Goal: Information Seeking & Learning: Find specific fact

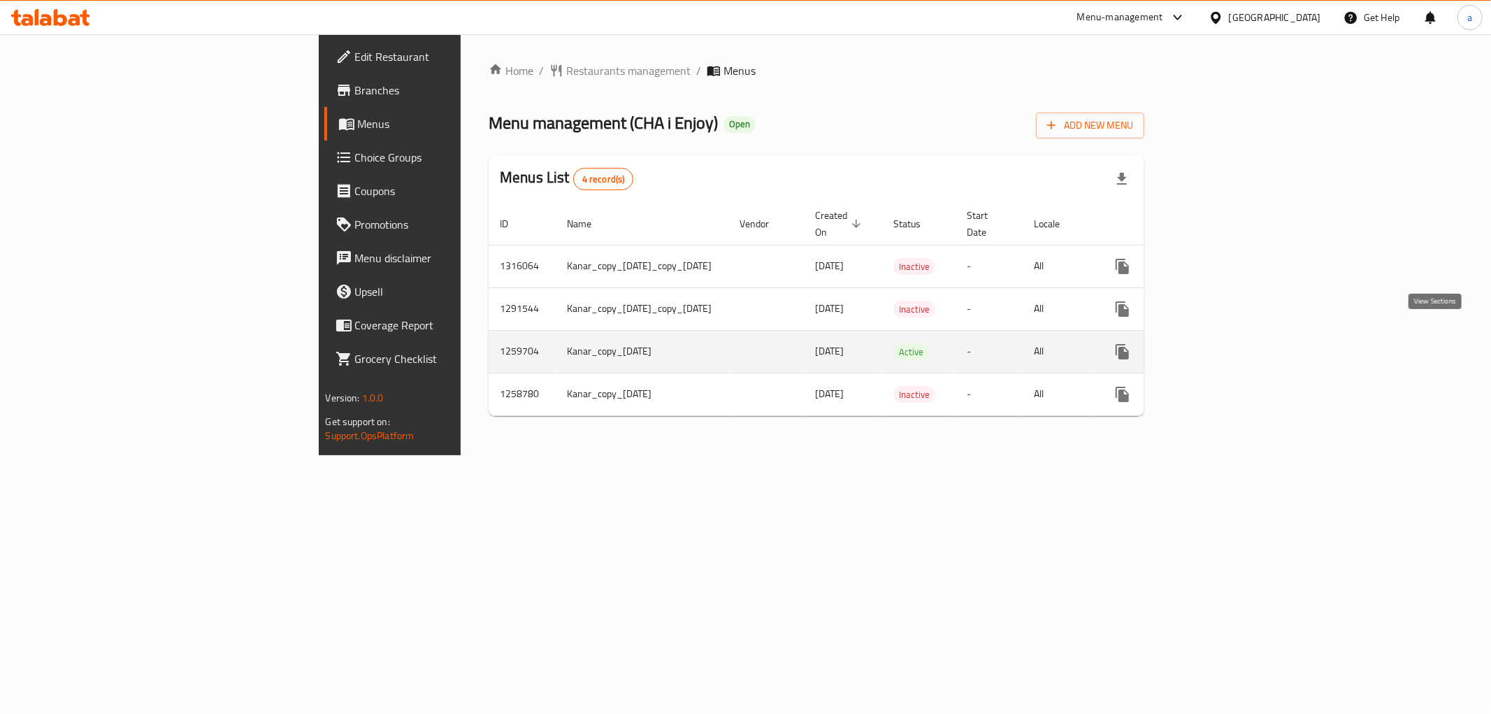
click at [1232, 343] on icon "enhanced table" at bounding box center [1223, 351] width 17 height 17
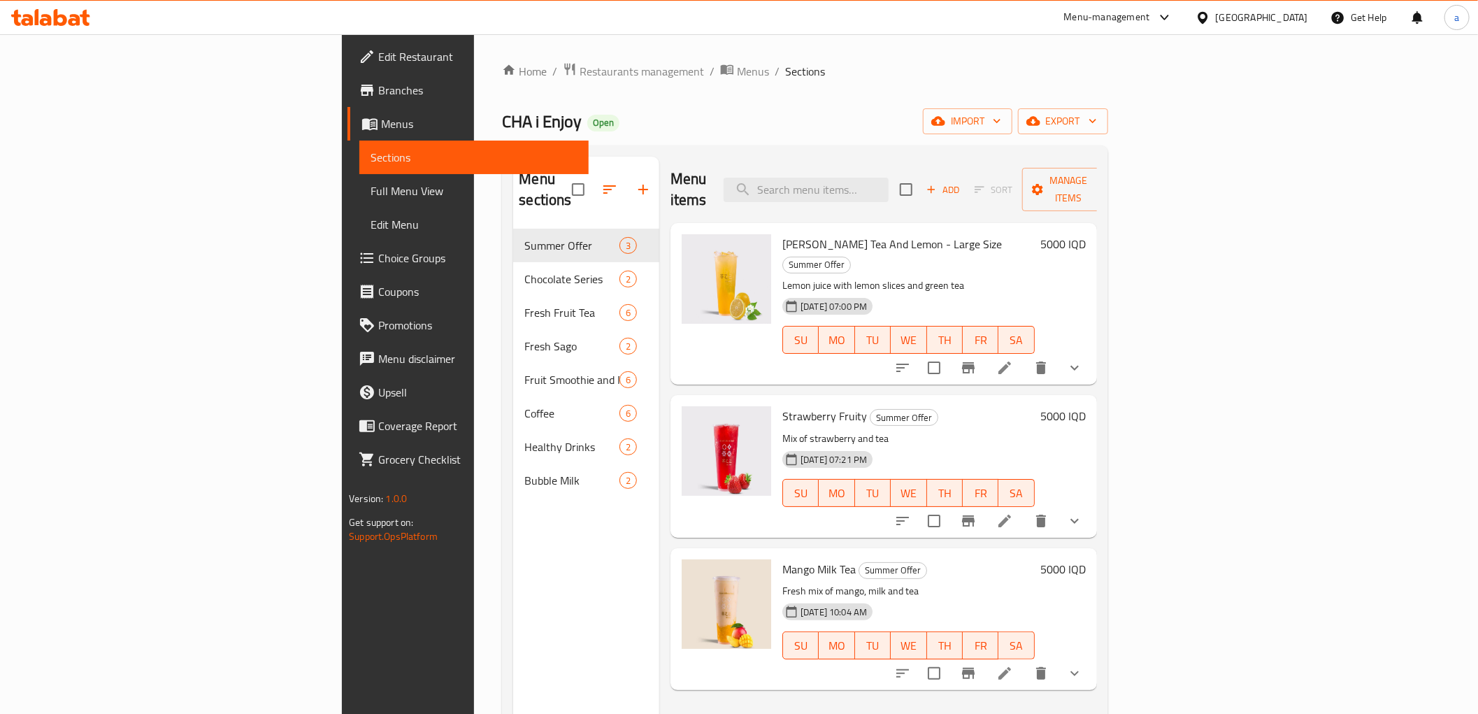
click at [371, 196] on span "Full Menu View" at bounding box center [474, 190] width 207 height 17
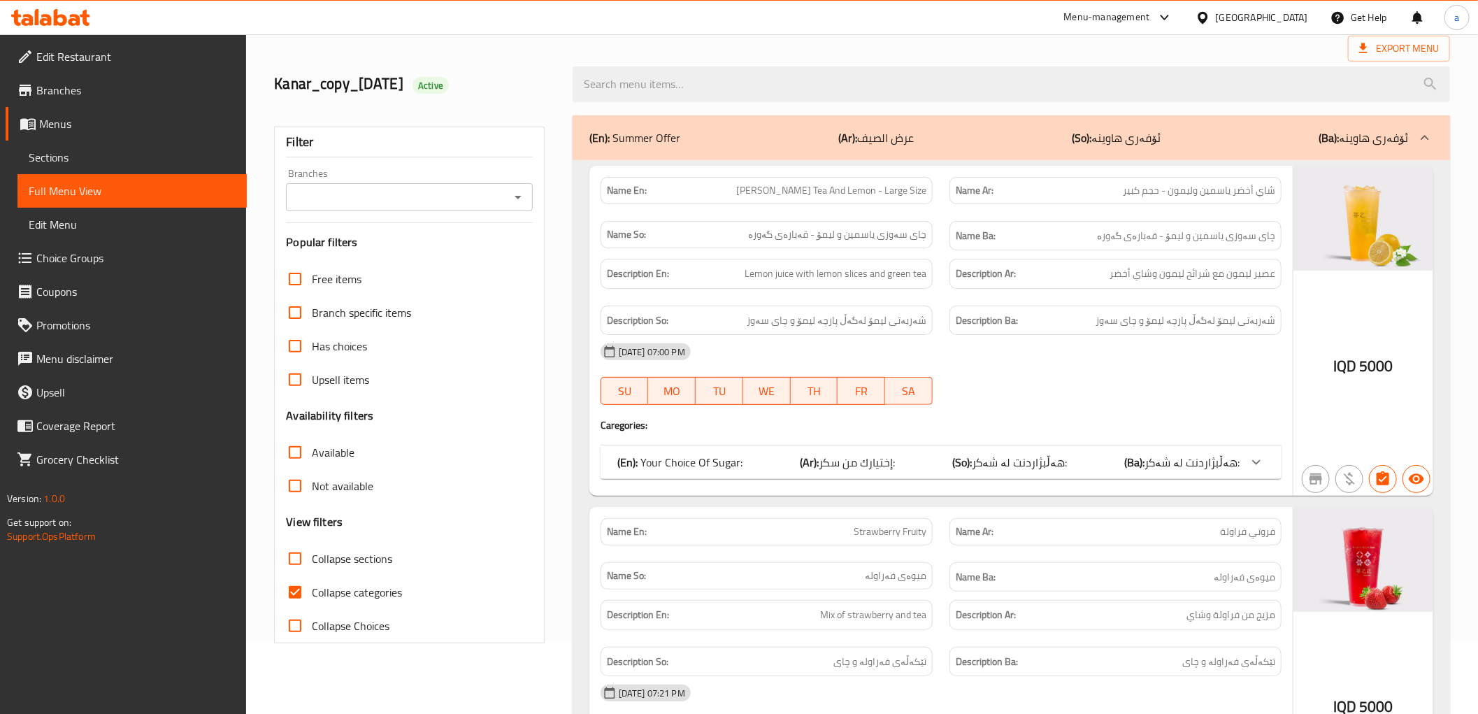
scroll to position [207, 0]
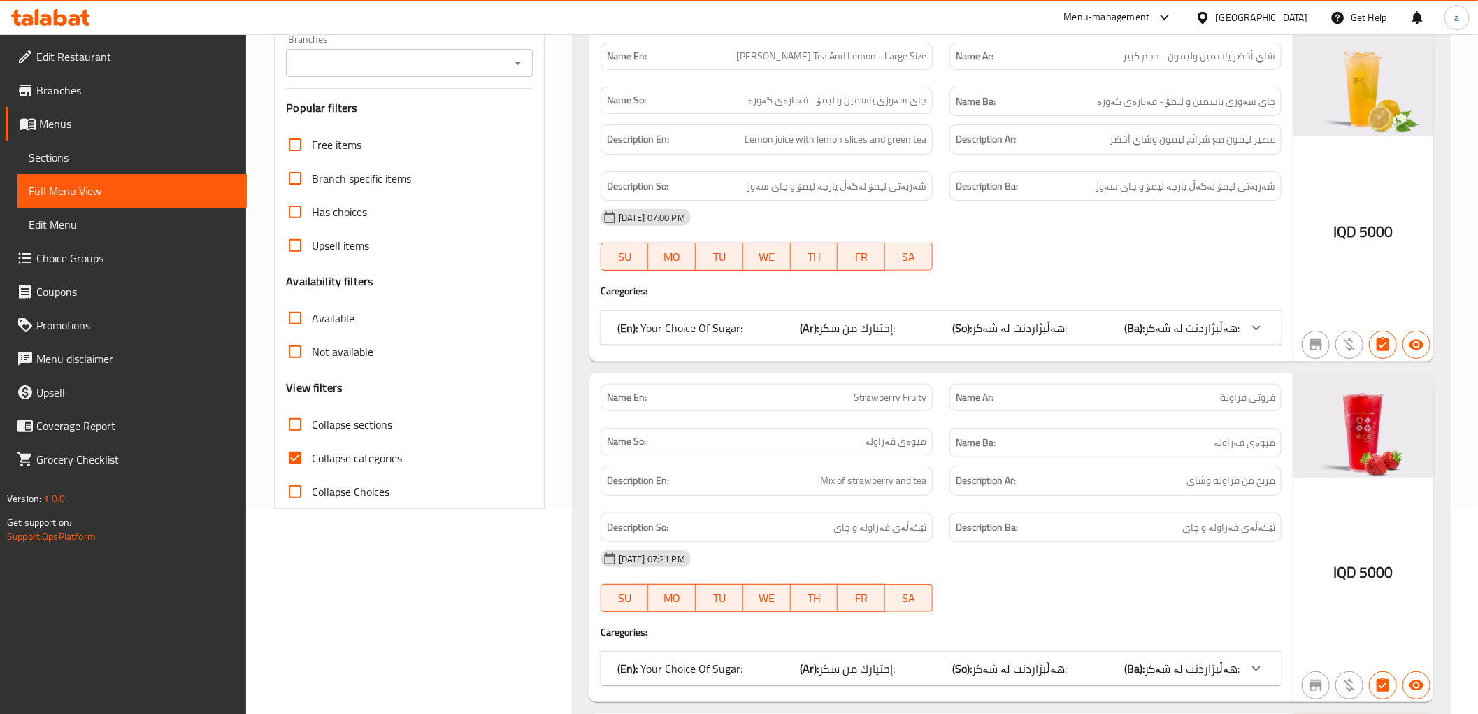
click at [357, 450] on span "Collapse categories" at bounding box center [357, 458] width 90 height 17
click at [312, 447] on input "Collapse categories" at bounding box center [295, 458] width 34 height 34
checkbox input "false"
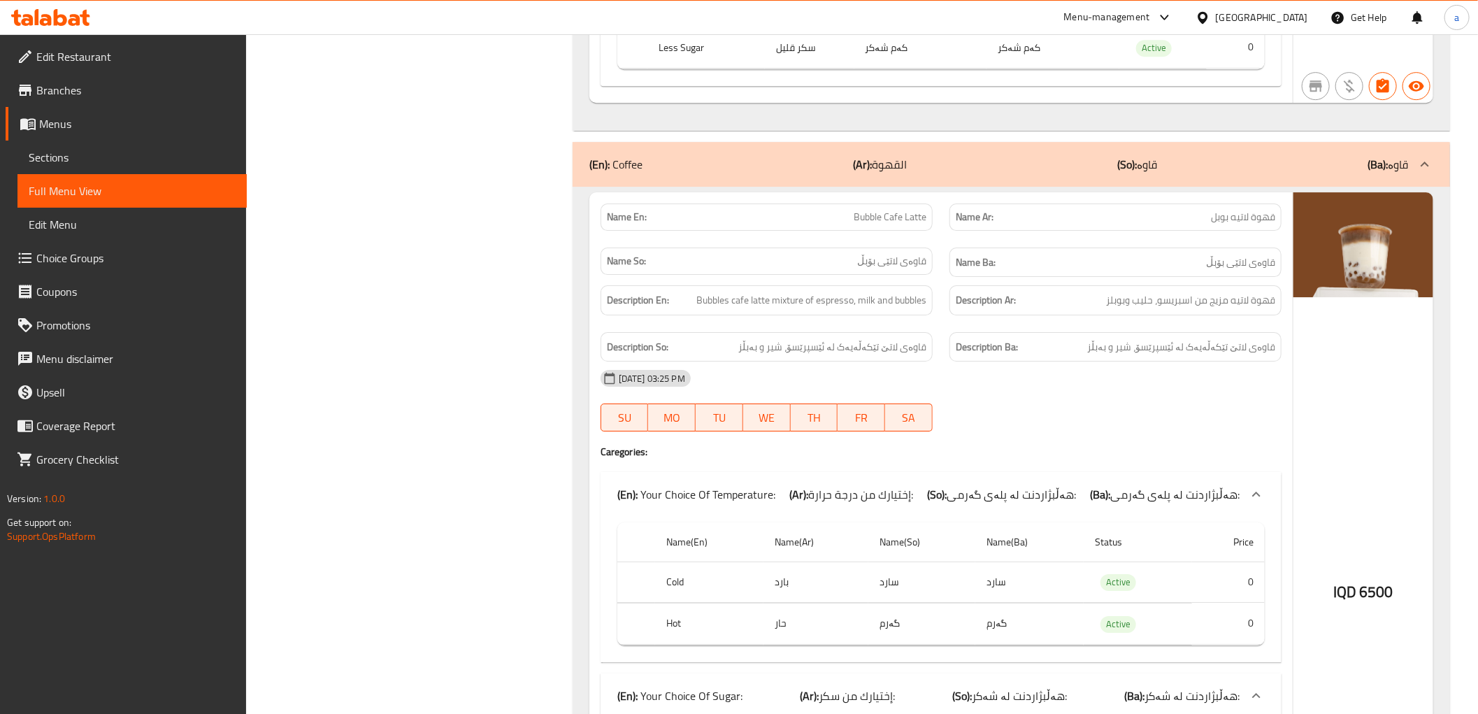
scroll to position [12769, 0]
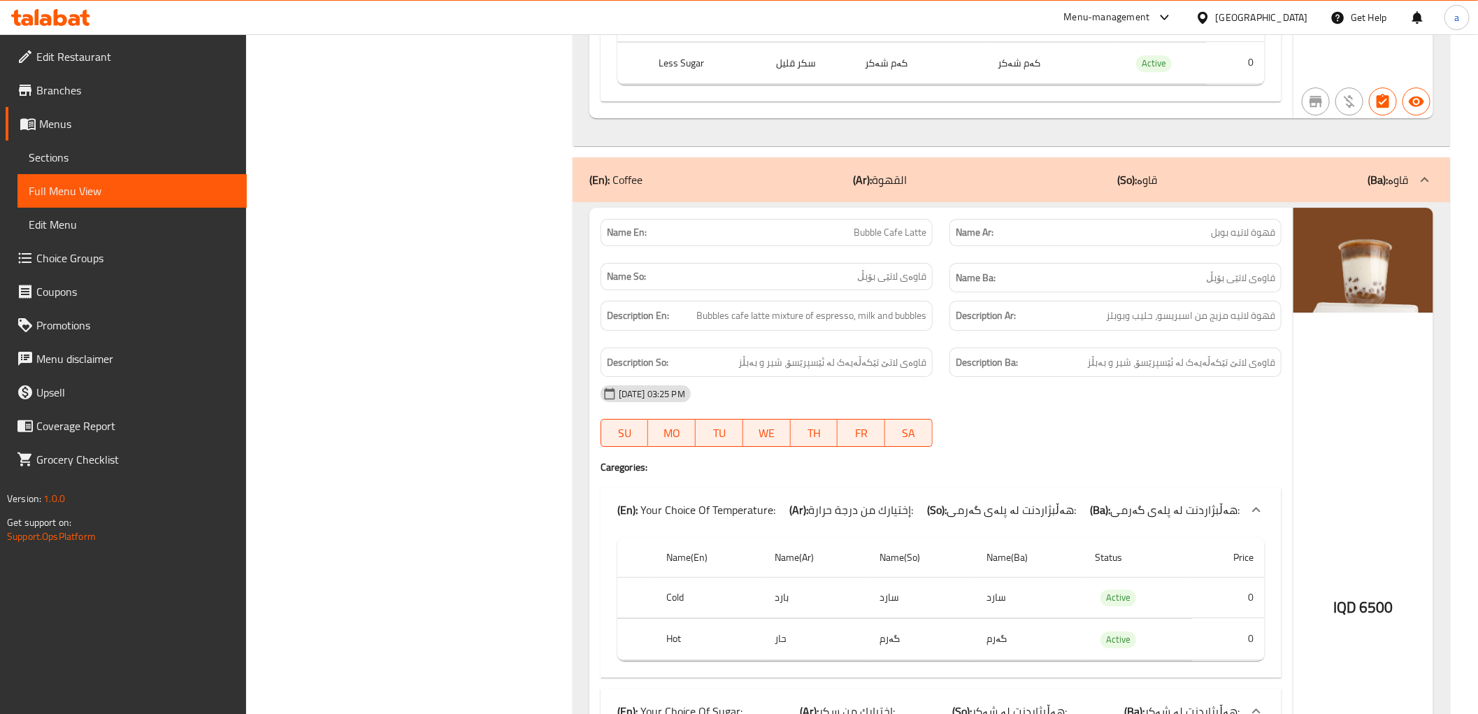
click at [870, 225] on span "Bubble Cafe Latte" at bounding box center [890, 232] width 73 height 15
copy span "Bubble Cafe Latte"
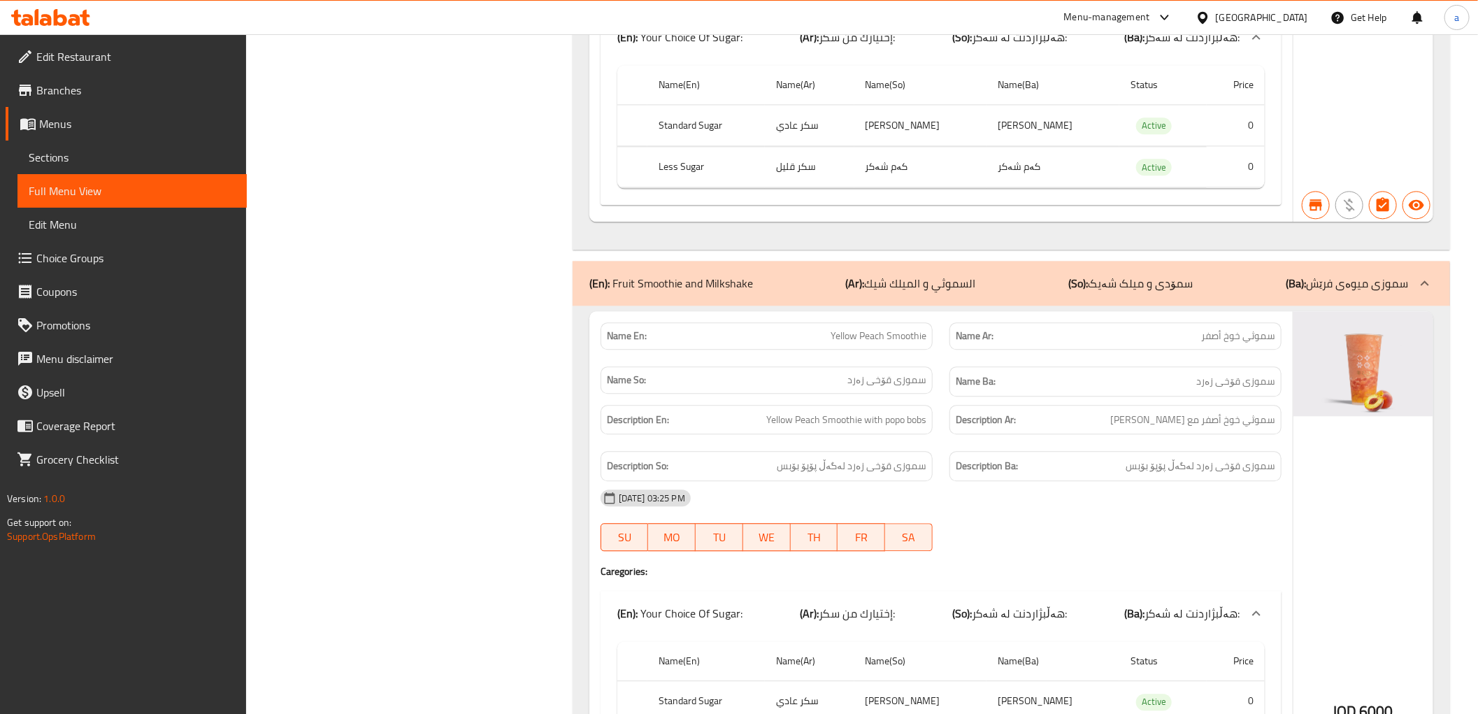
scroll to position [8562, 0]
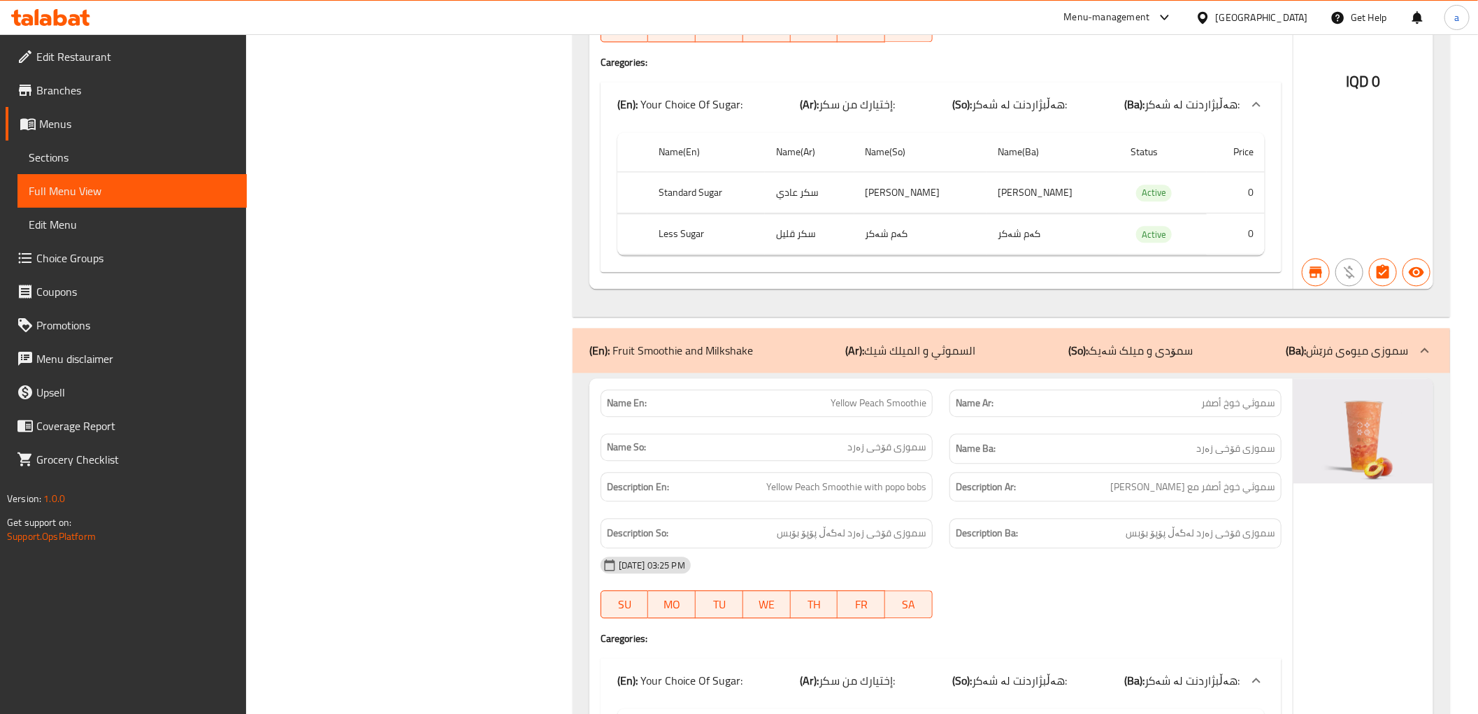
click at [860, 403] on div "Name En: Yellow Peach Smoothie" at bounding box center [766, 403] width 349 height 44
copy span "Yellow Peach Smoothie"
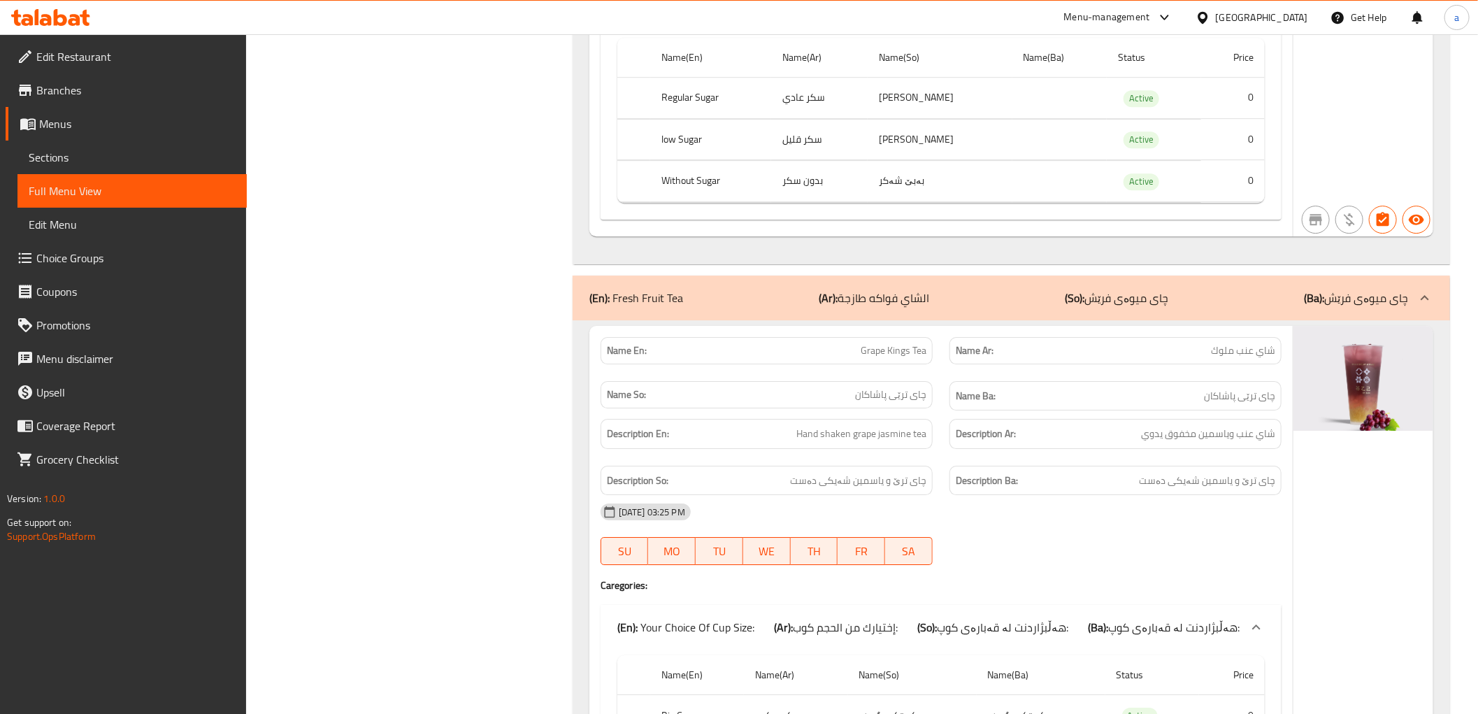
scroll to position [2596, 0]
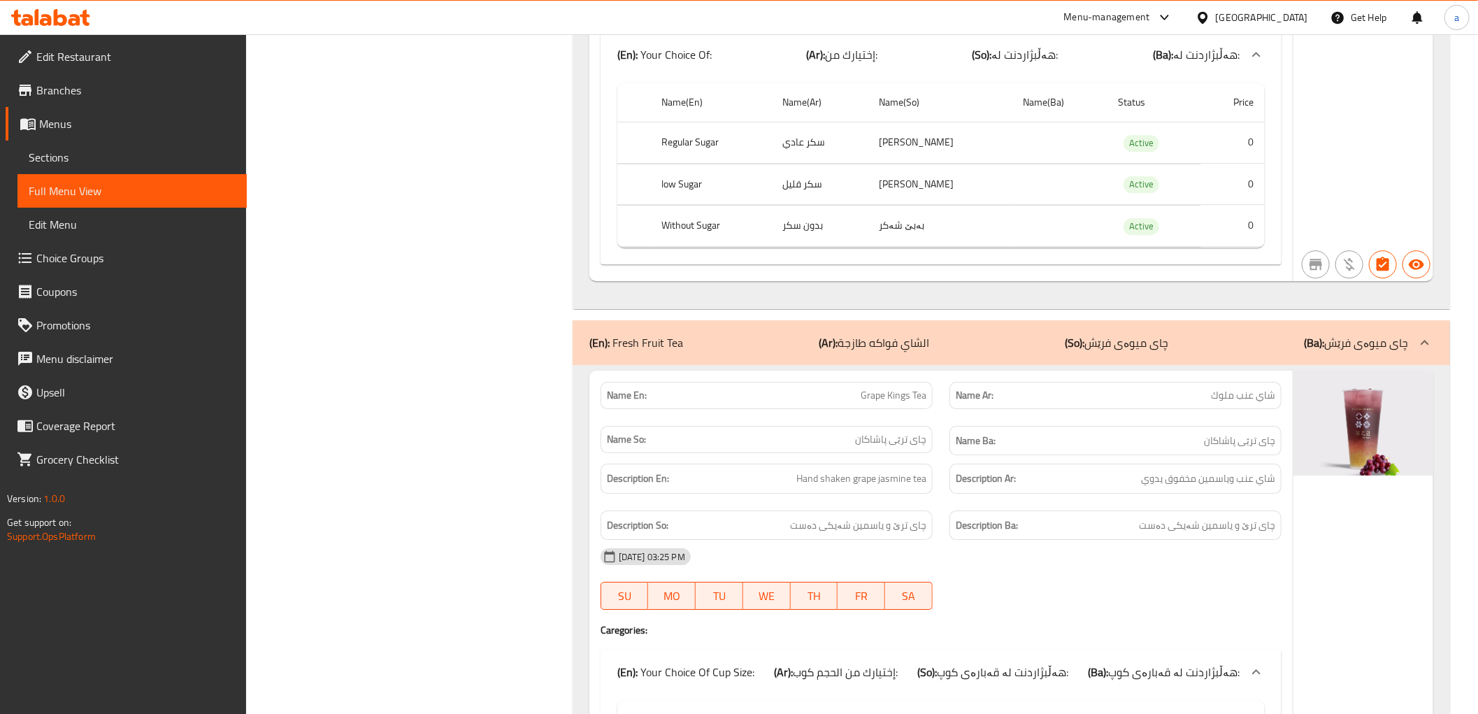
click at [898, 394] on span "Grape Kings Tea" at bounding box center [894, 395] width 66 height 15
copy span "Grape Kings Tea"
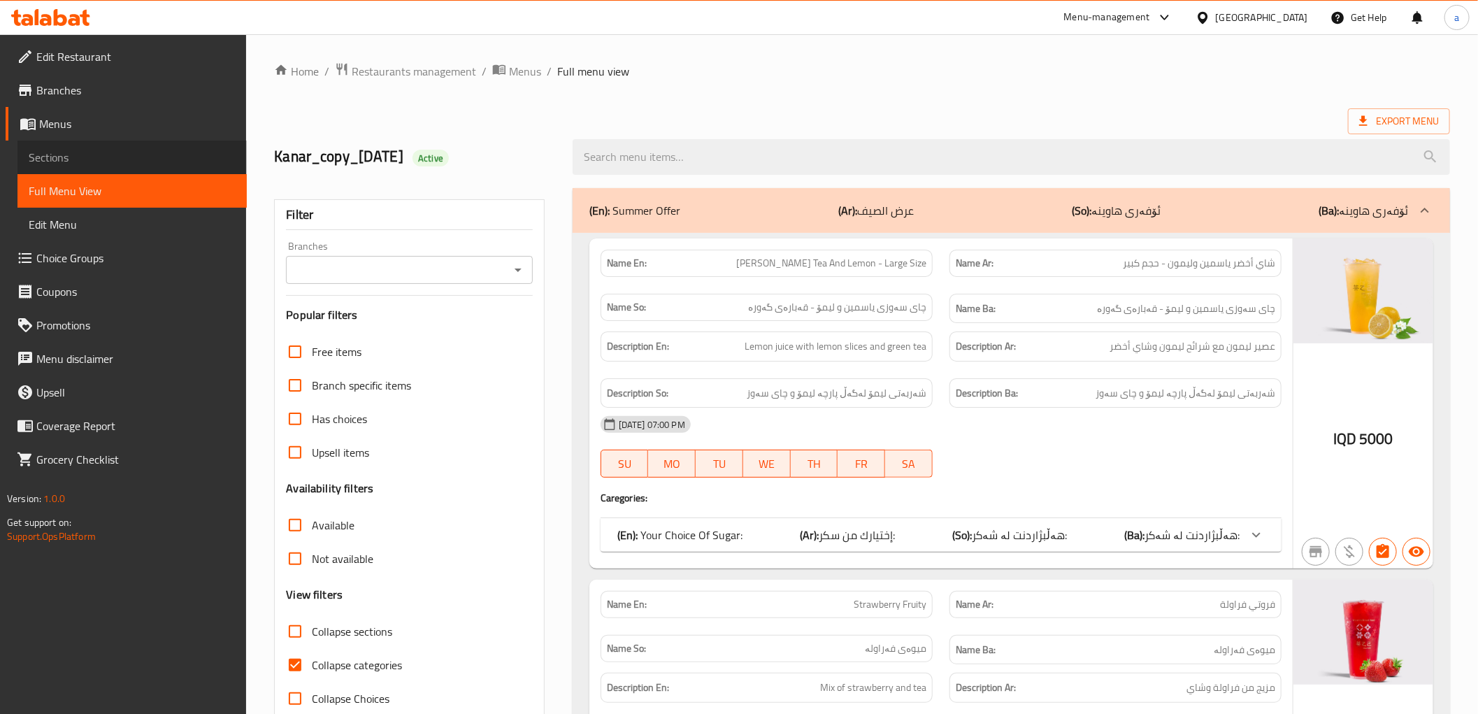
click at [85, 154] on span "Sections" at bounding box center [132, 157] width 207 height 17
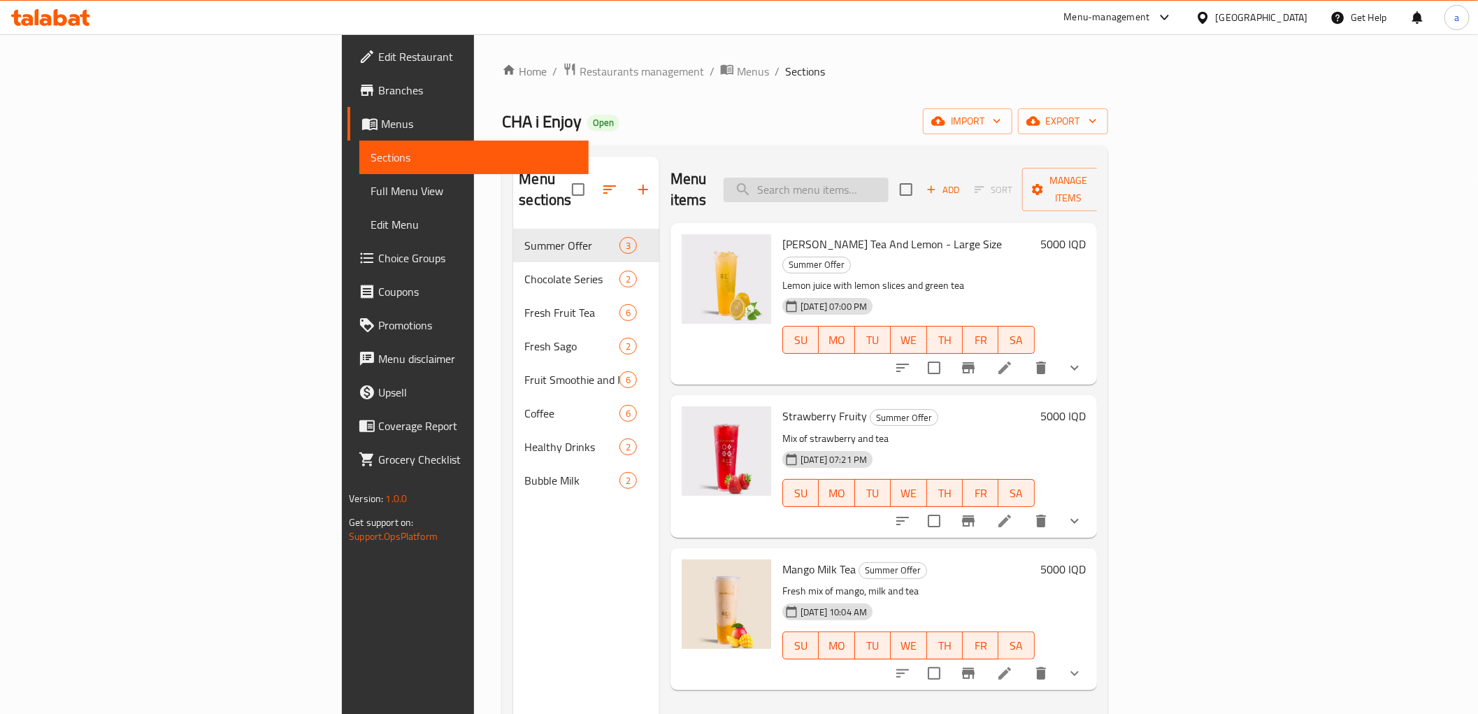
click at [889, 183] on input "search" at bounding box center [806, 190] width 165 height 24
paste input "Bubble Cafe Latte"
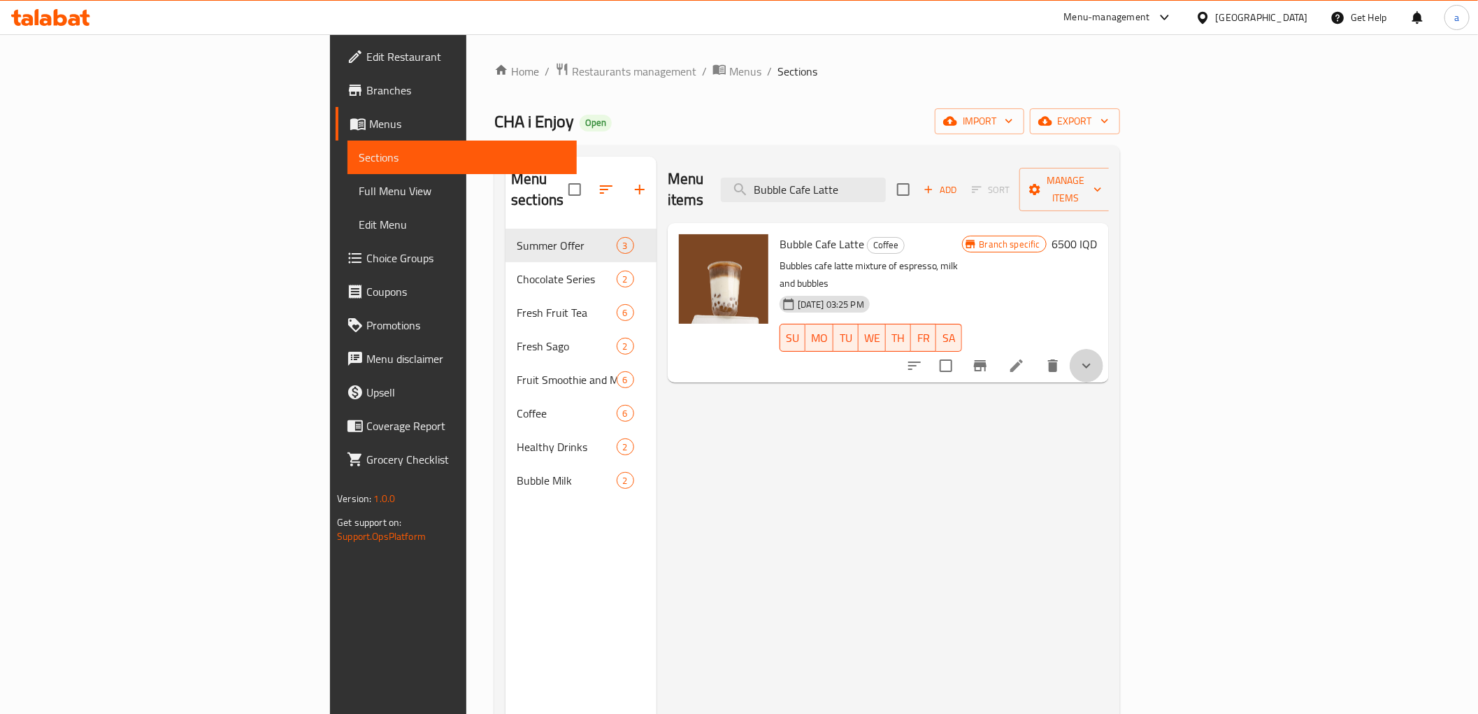
drag, startPoint x: 1420, startPoint y: 318, endPoint x: 1400, endPoint y: 331, distance: 24.2
click at [1095, 357] on icon "show more" at bounding box center [1086, 365] width 17 height 17
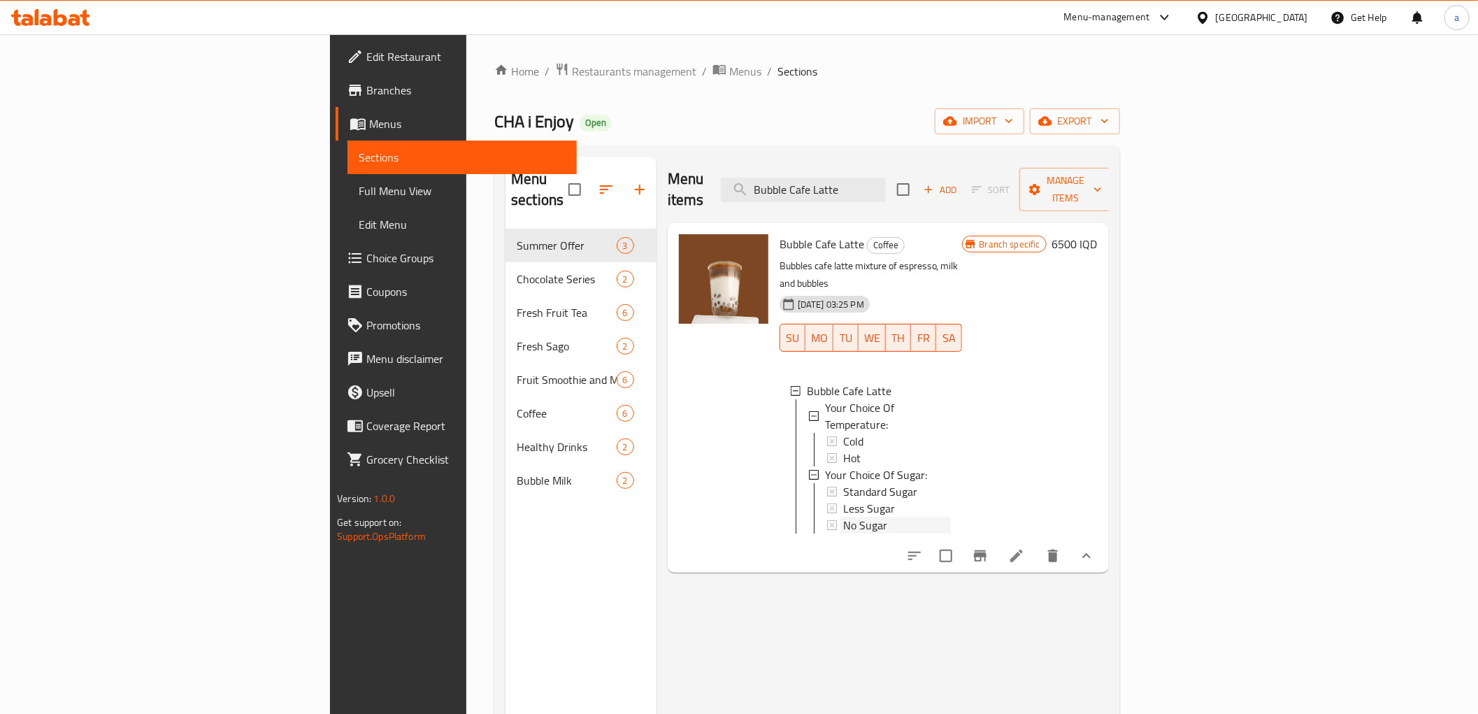
click at [938, 517] on div "No Sugar" at bounding box center [897, 525] width 108 height 17
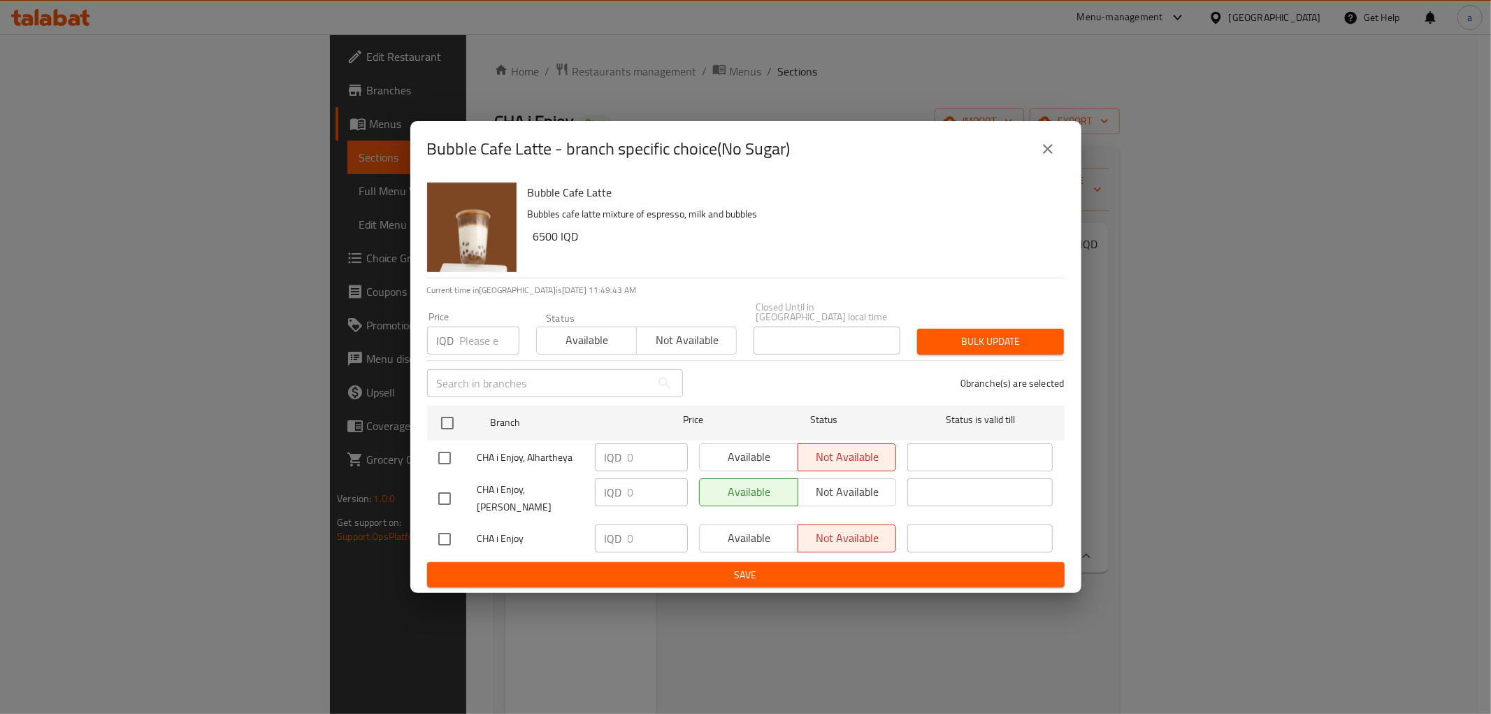
click at [1038, 157] on button "close" at bounding box center [1048, 149] width 34 height 34
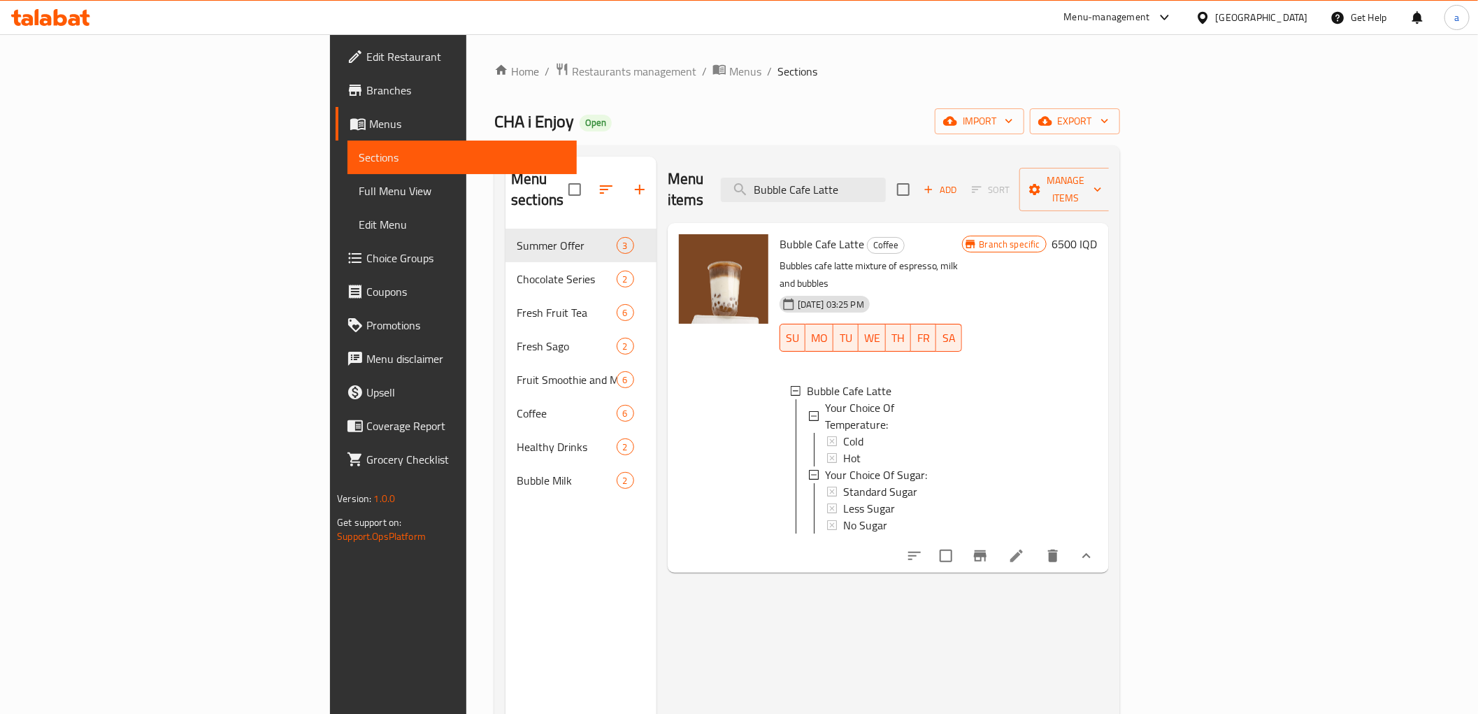
drag, startPoint x: 980, startPoint y: 169, endPoint x: 806, endPoint y: 149, distance: 175.2
click at [809, 148] on div "Menu sections Summer Offer 3 Chocolate Series 2 Fresh Fruit Tea 6 Fresh Sago 2 …" at bounding box center [807, 513] width 626 height 736
paste input "Yellow Peach Smoothi"
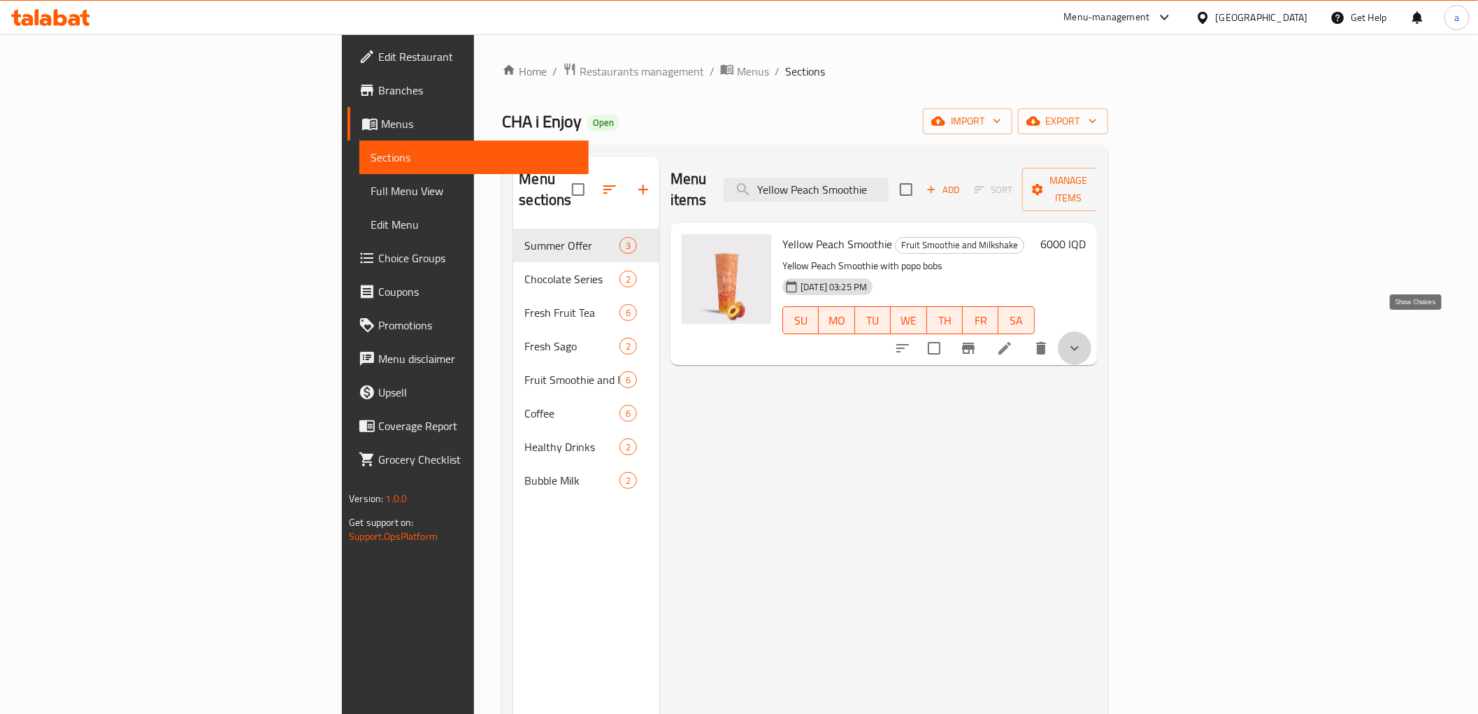
click at [1083, 340] on icon "show more" at bounding box center [1074, 348] width 17 height 17
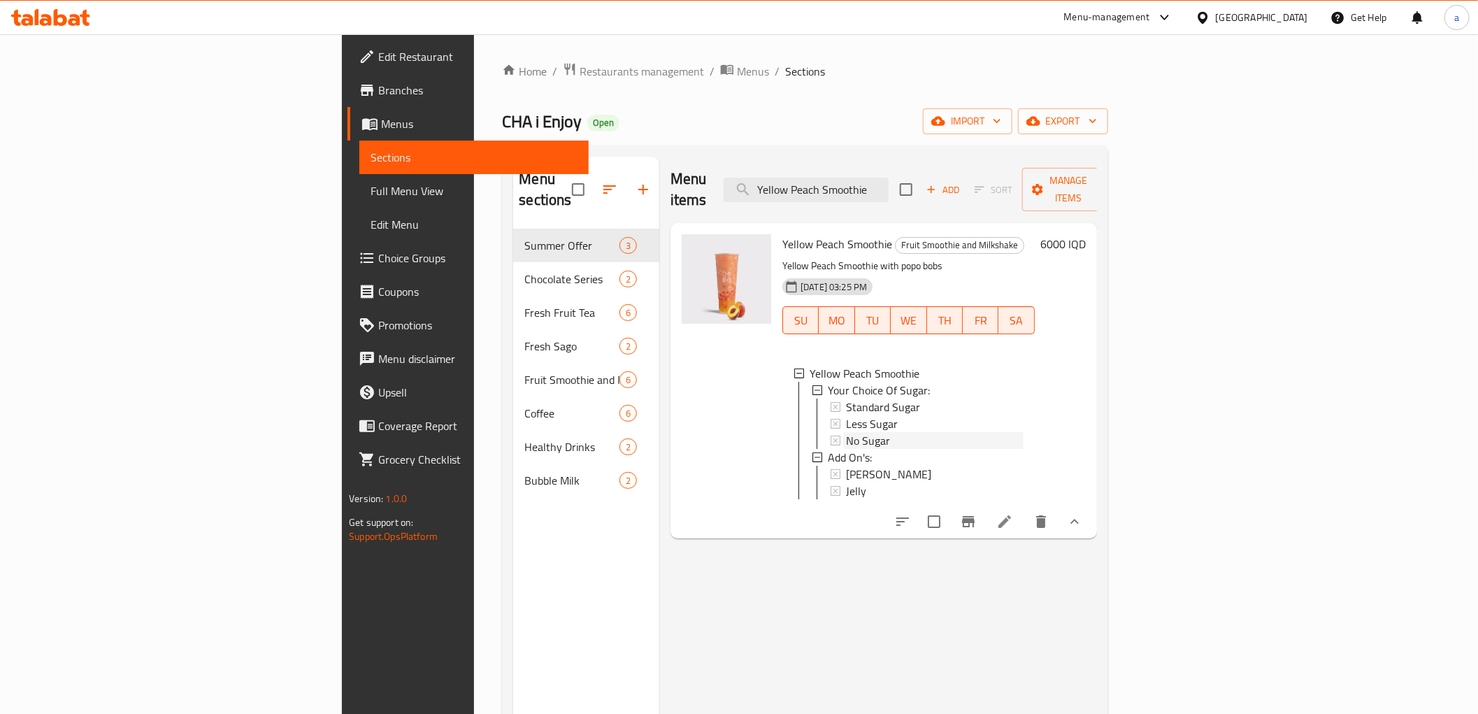
click at [939, 432] on div "No Sugar" at bounding box center [935, 440] width 178 height 17
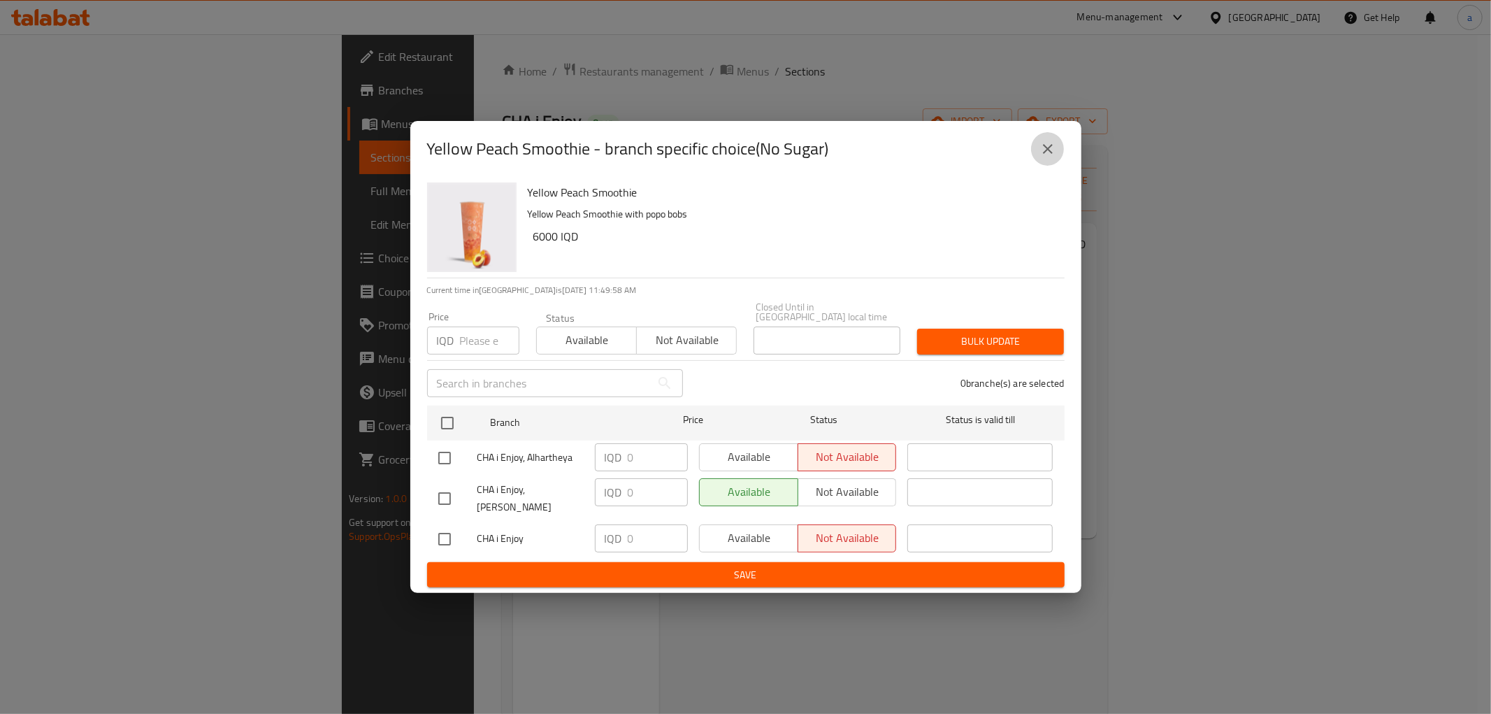
click at [1047, 157] on icon "close" at bounding box center [1048, 149] width 17 height 17
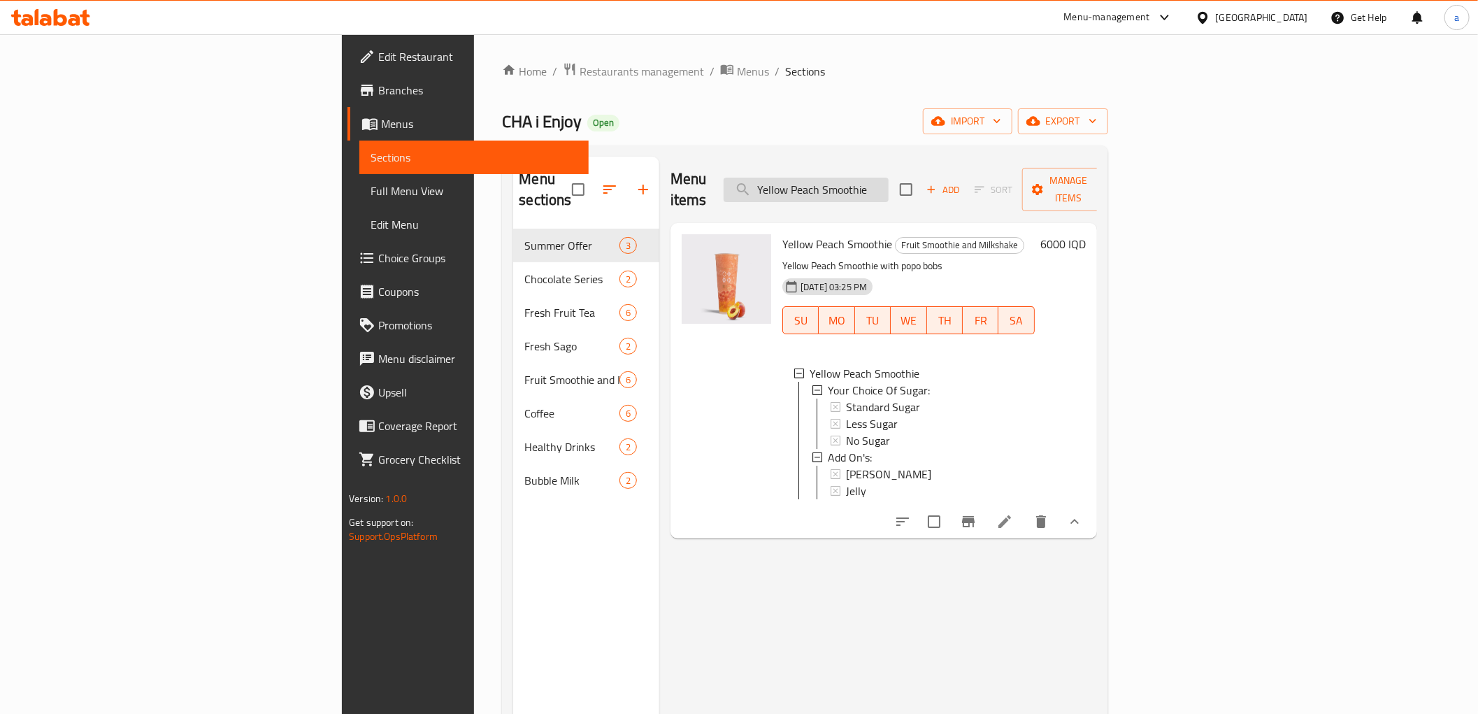
click at [889, 178] on input "Yellow Peach Smoothie" at bounding box center [806, 190] width 165 height 24
paste input "Grape Kings Tea"
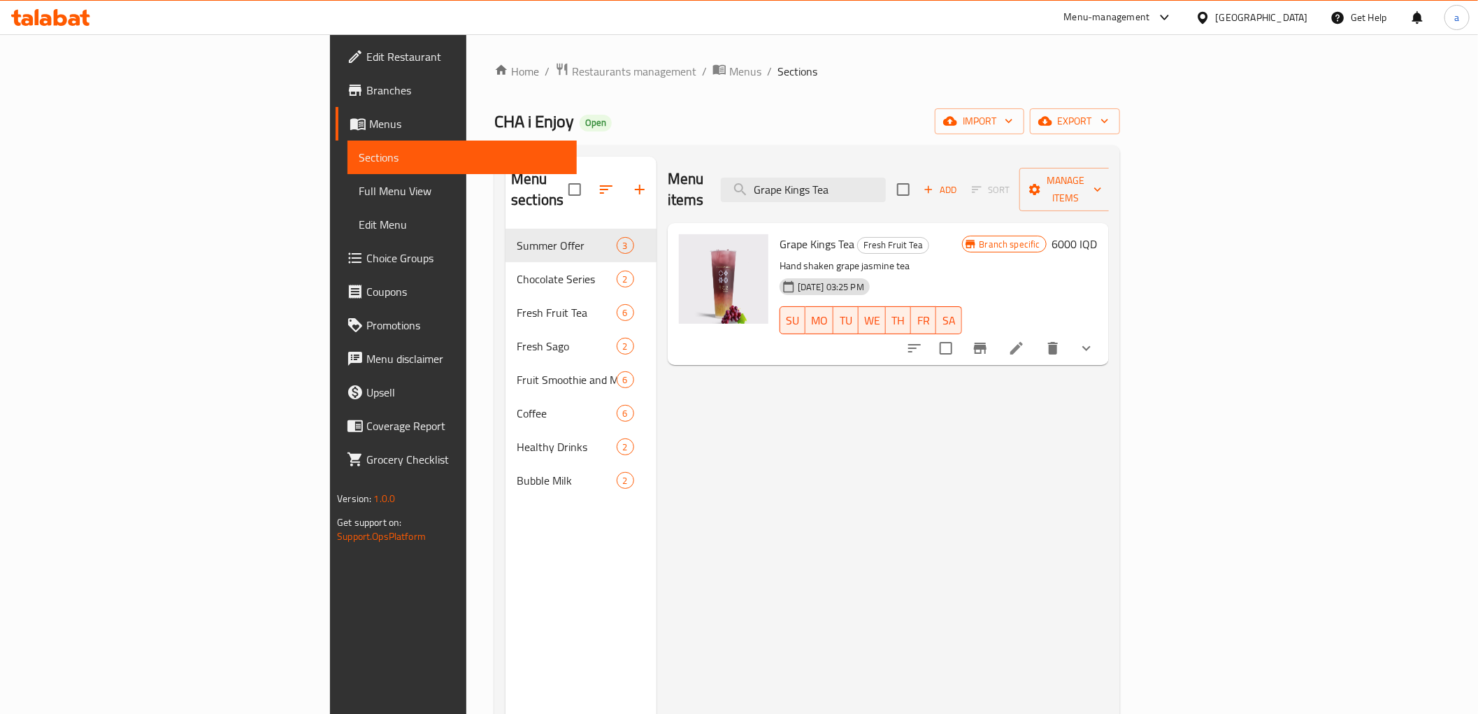
type input "Grape Kings Tea"
click at [1095, 340] on icon "show more" at bounding box center [1086, 348] width 17 height 17
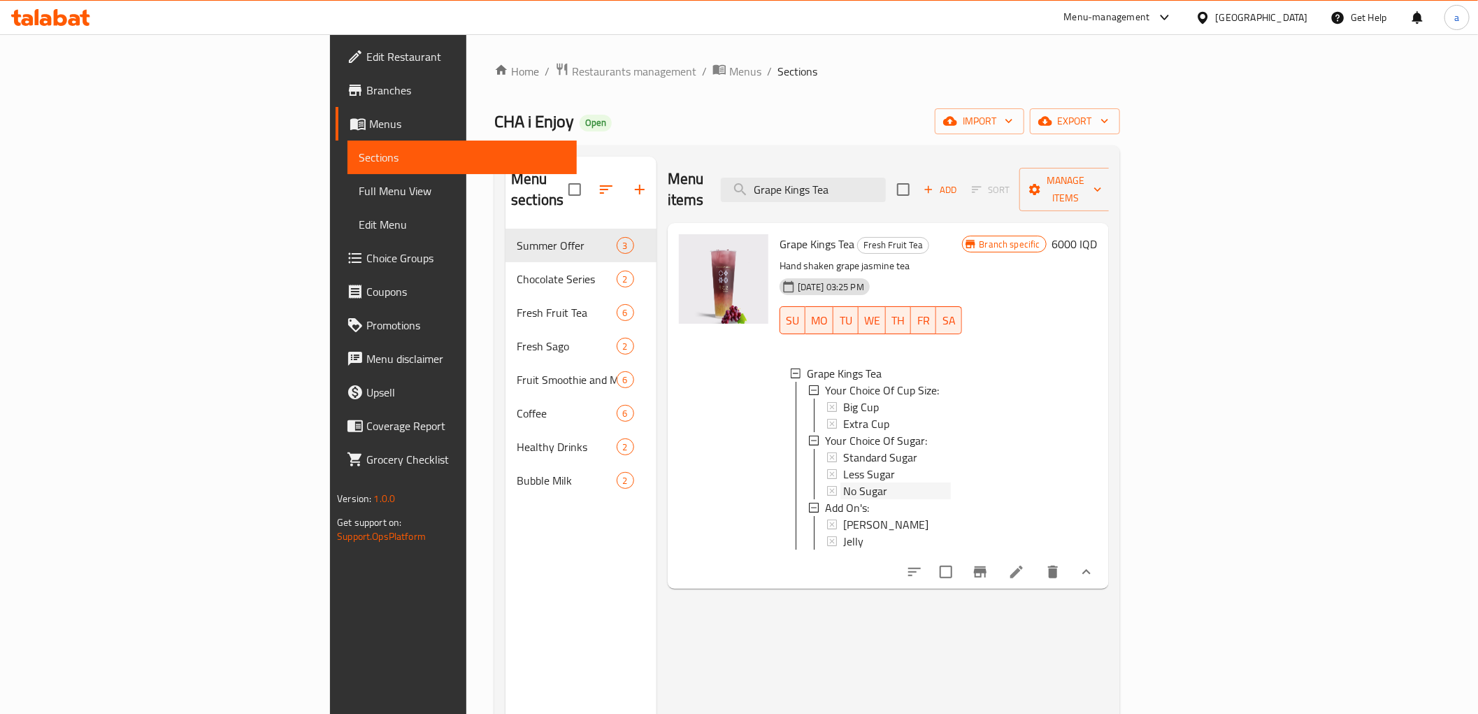
click at [880, 482] on div "No Sugar" at bounding box center [897, 490] width 108 height 17
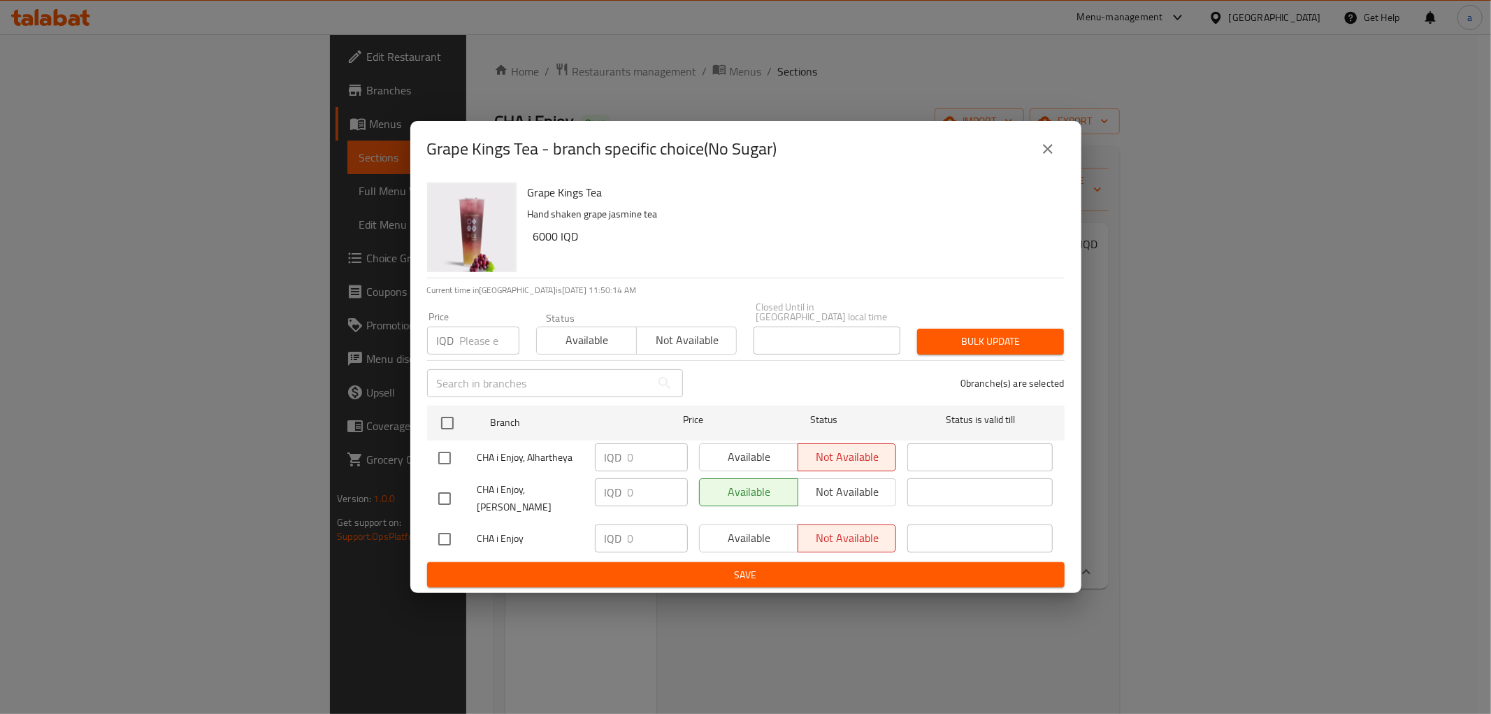
click at [1050, 154] on icon "close" at bounding box center [1048, 149] width 10 height 10
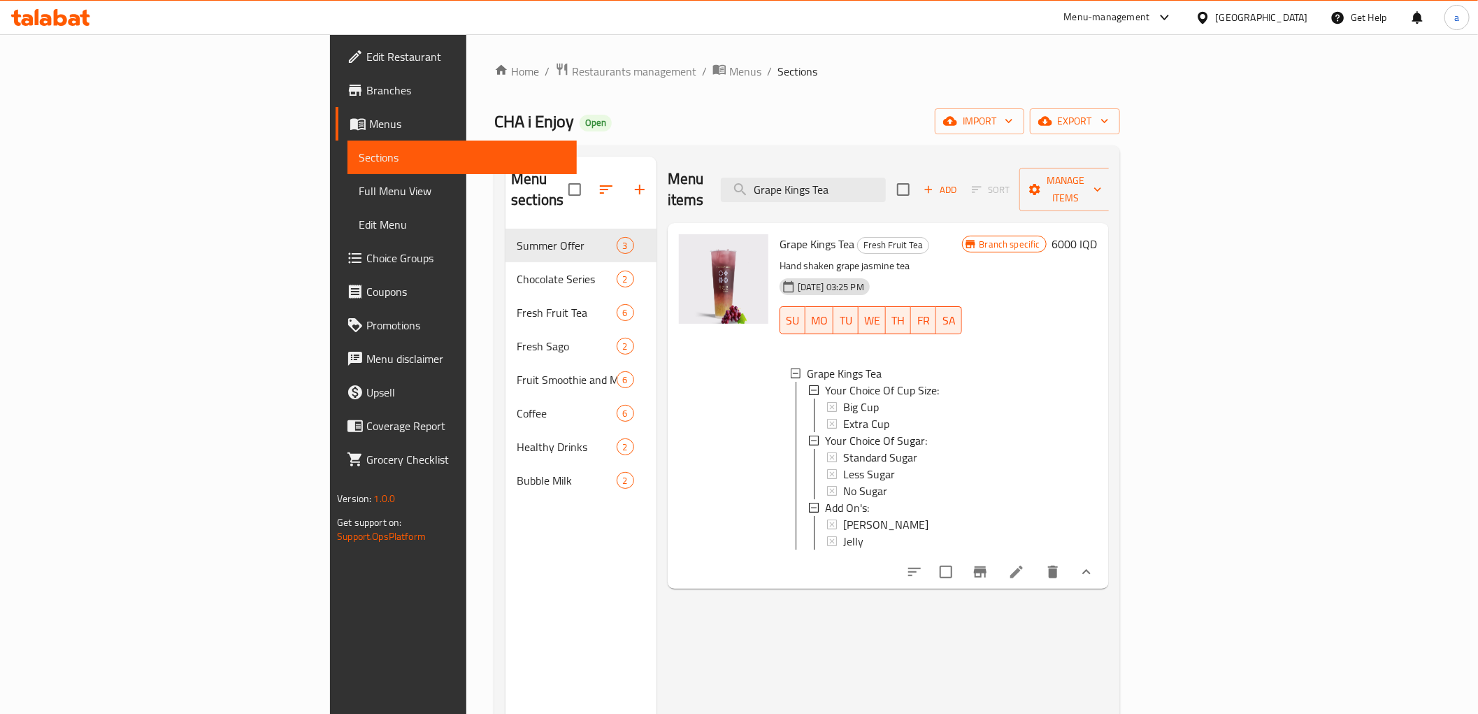
click at [30, 15] on icon at bounding box center [27, 20] width 12 height 12
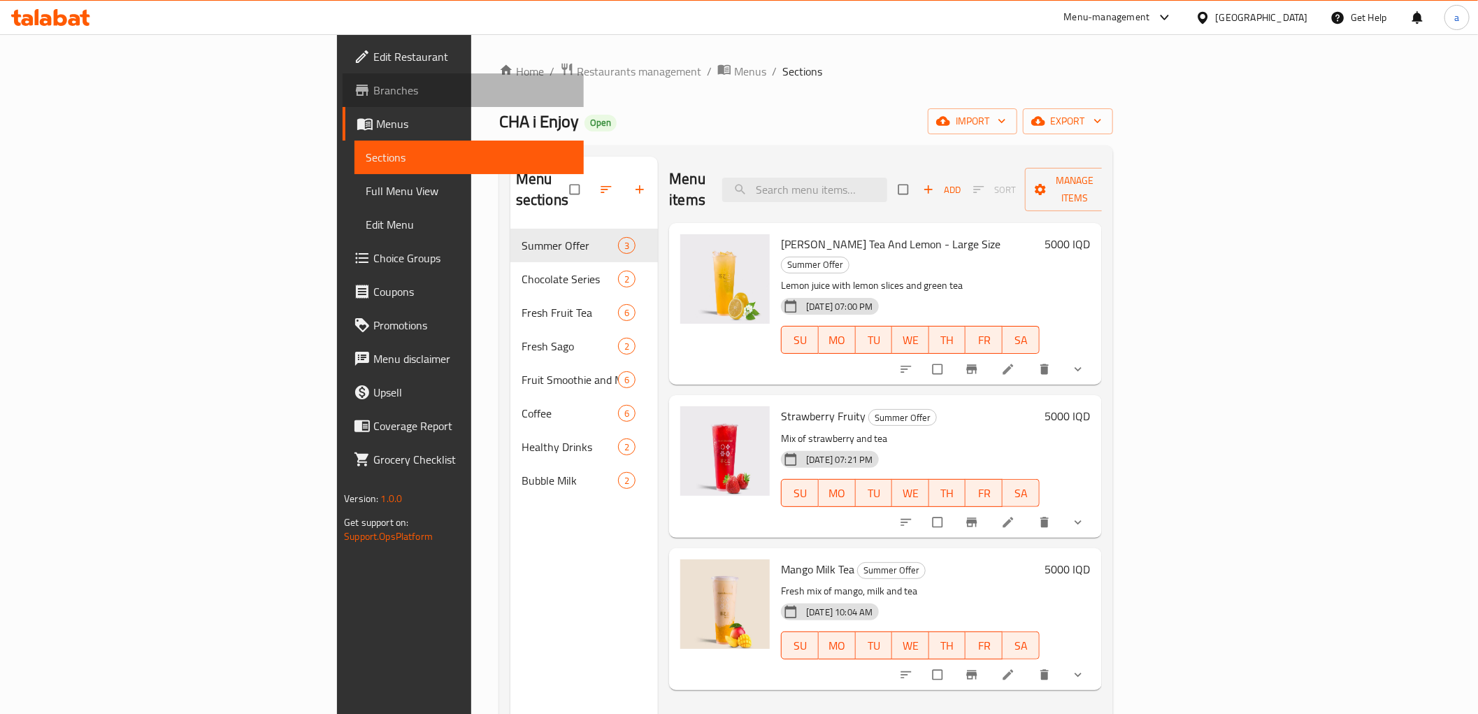
click at [343, 99] on link "Branches" at bounding box center [463, 90] width 241 height 34
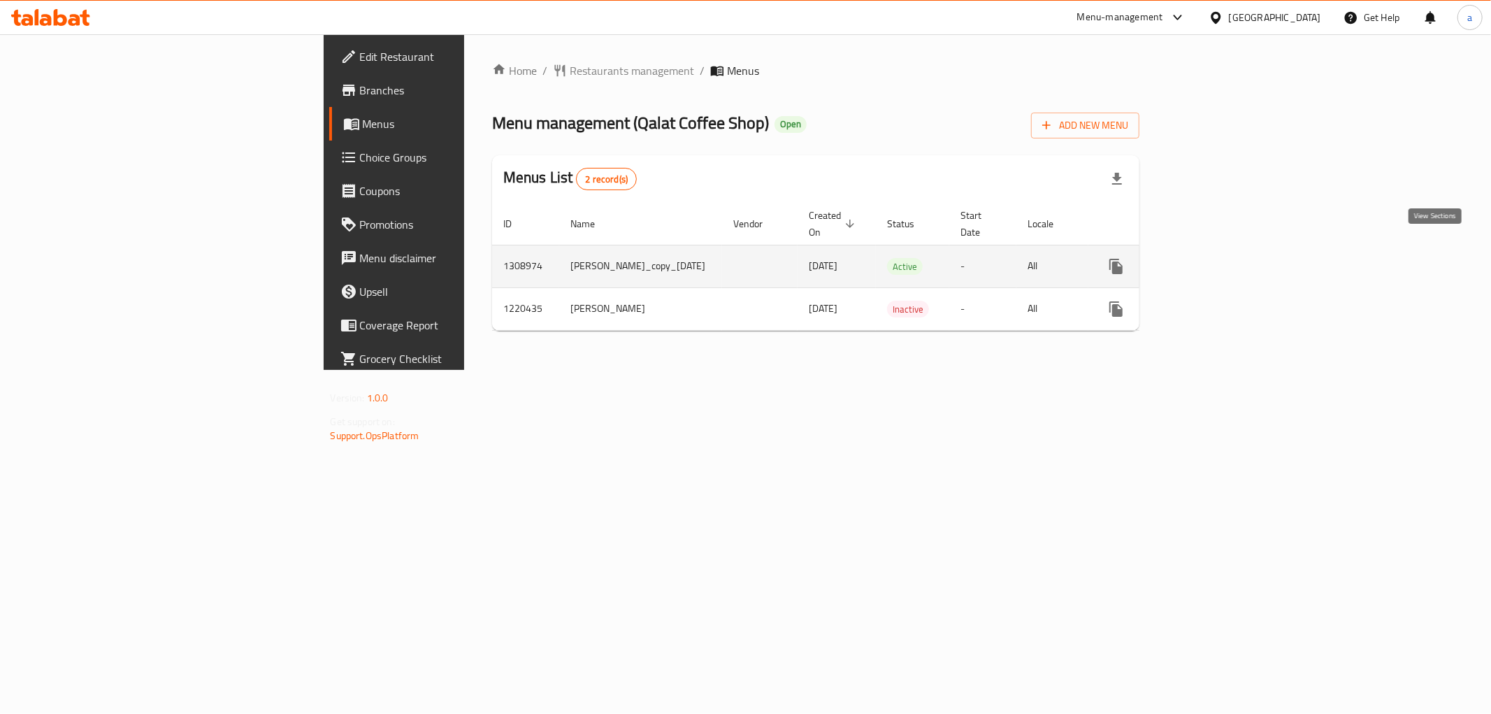
click at [1234, 259] on link "enhanced table" at bounding box center [1218, 267] width 34 height 34
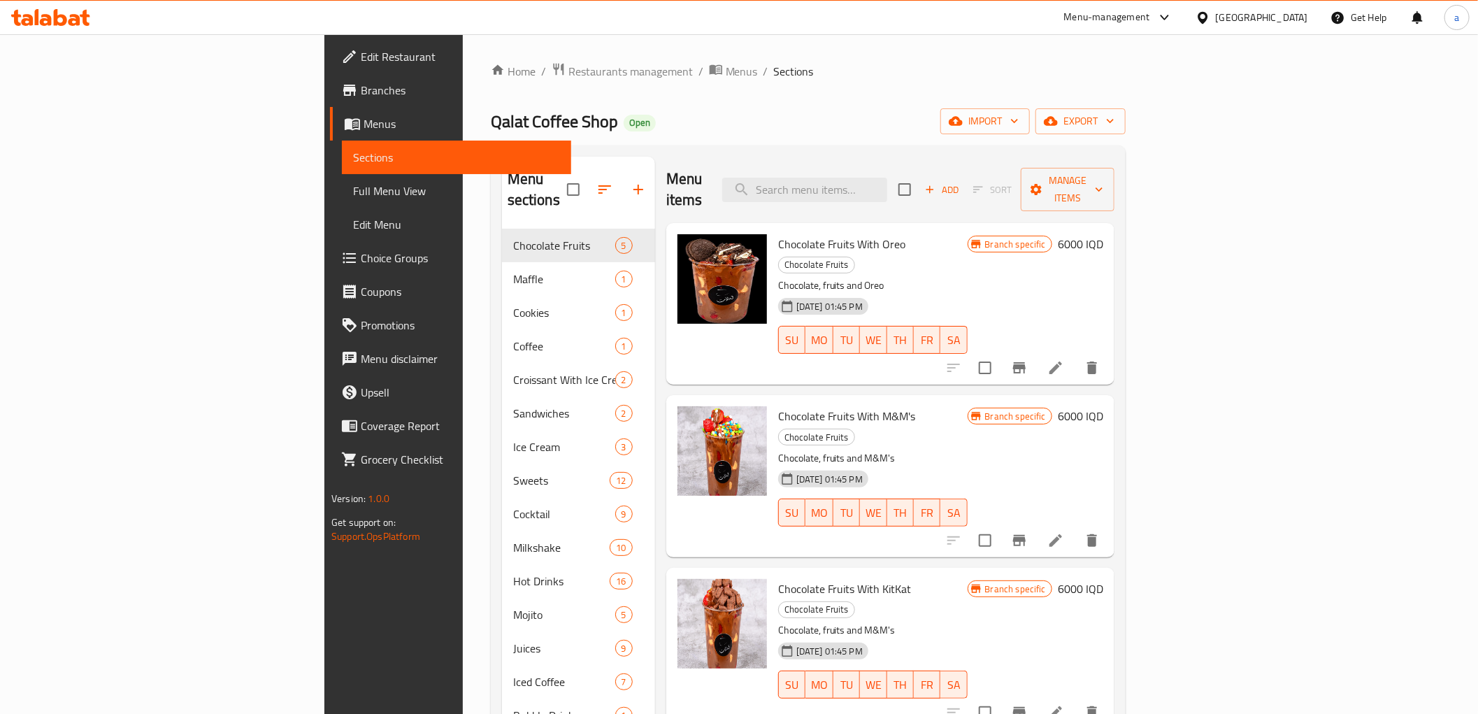
click at [353, 193] on span "Full Menu View" at bounding box center [456, 190] width 207 height 17
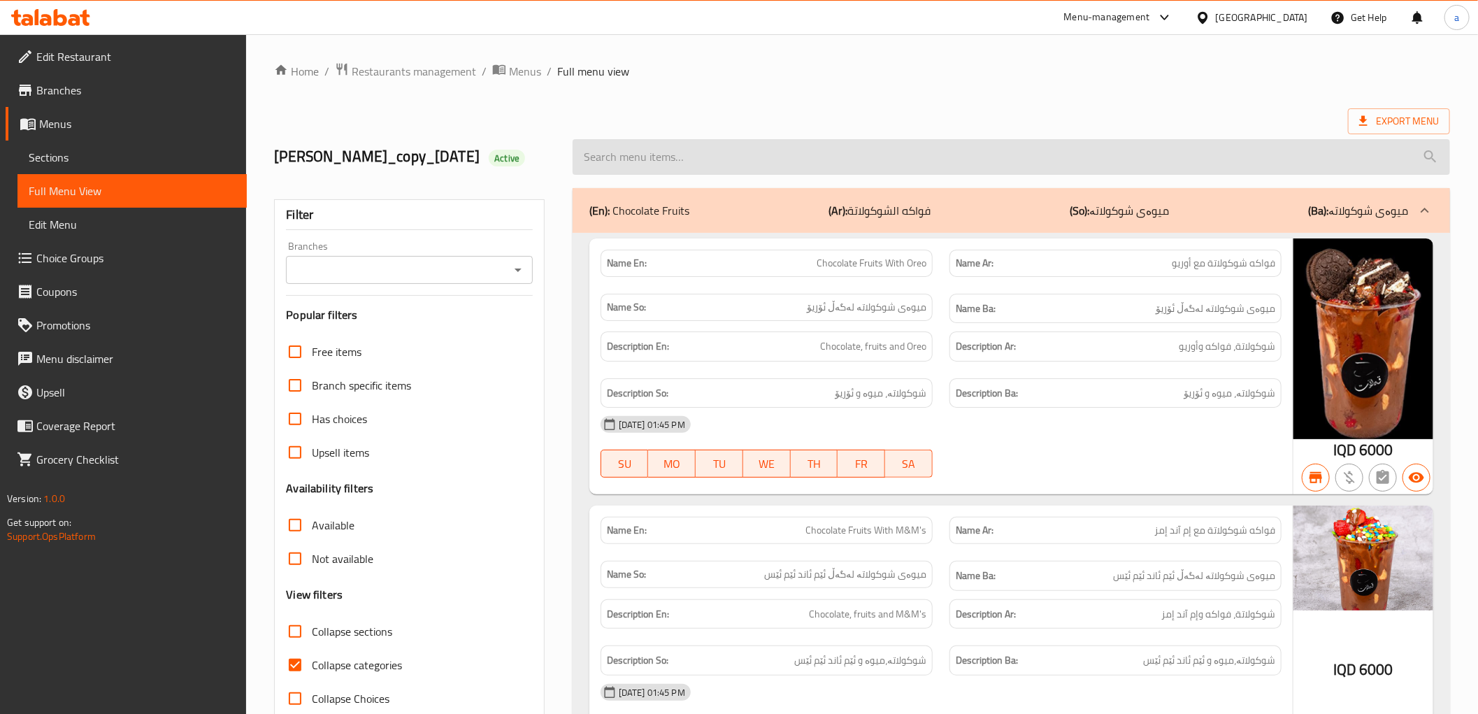
click at [808, 169] on input "search" at bounding box center [1011, 157] width 877 height 36
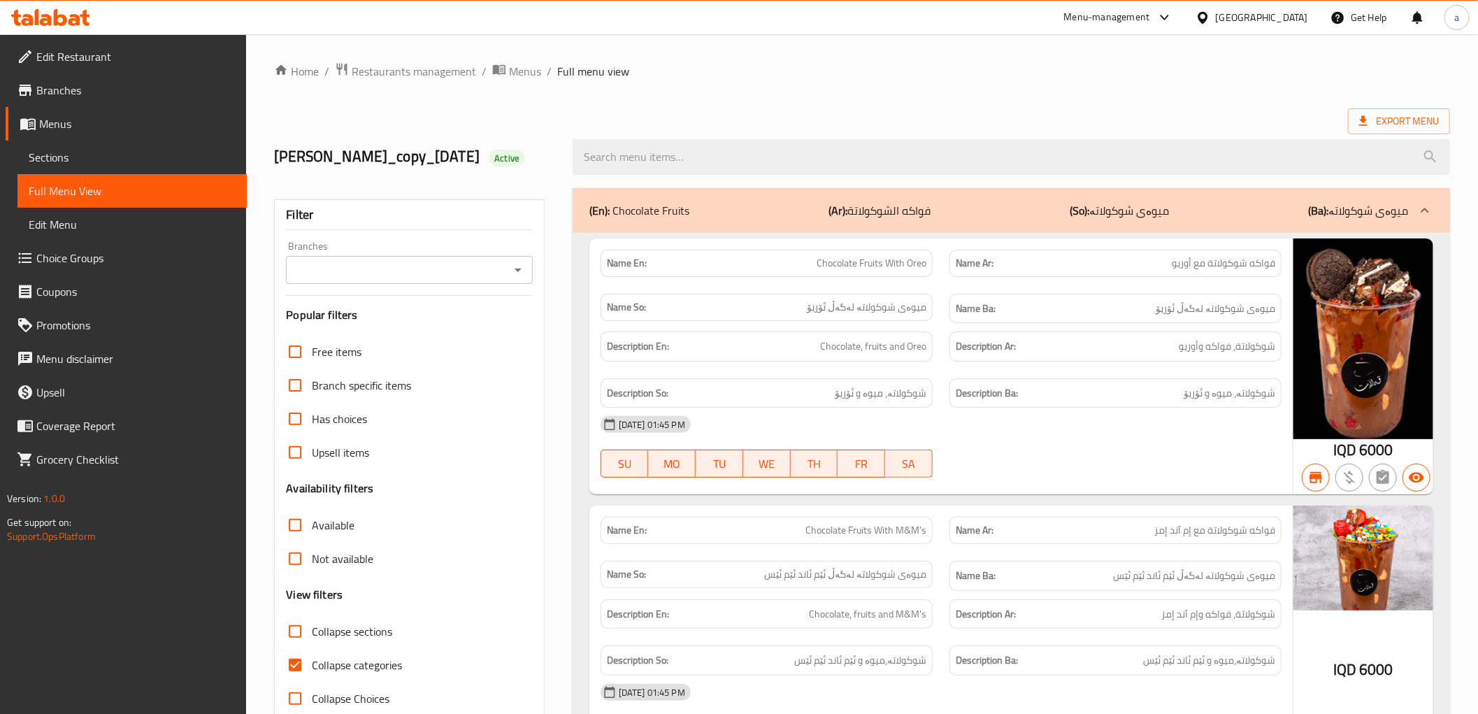
paste input "Strawberry Juice"
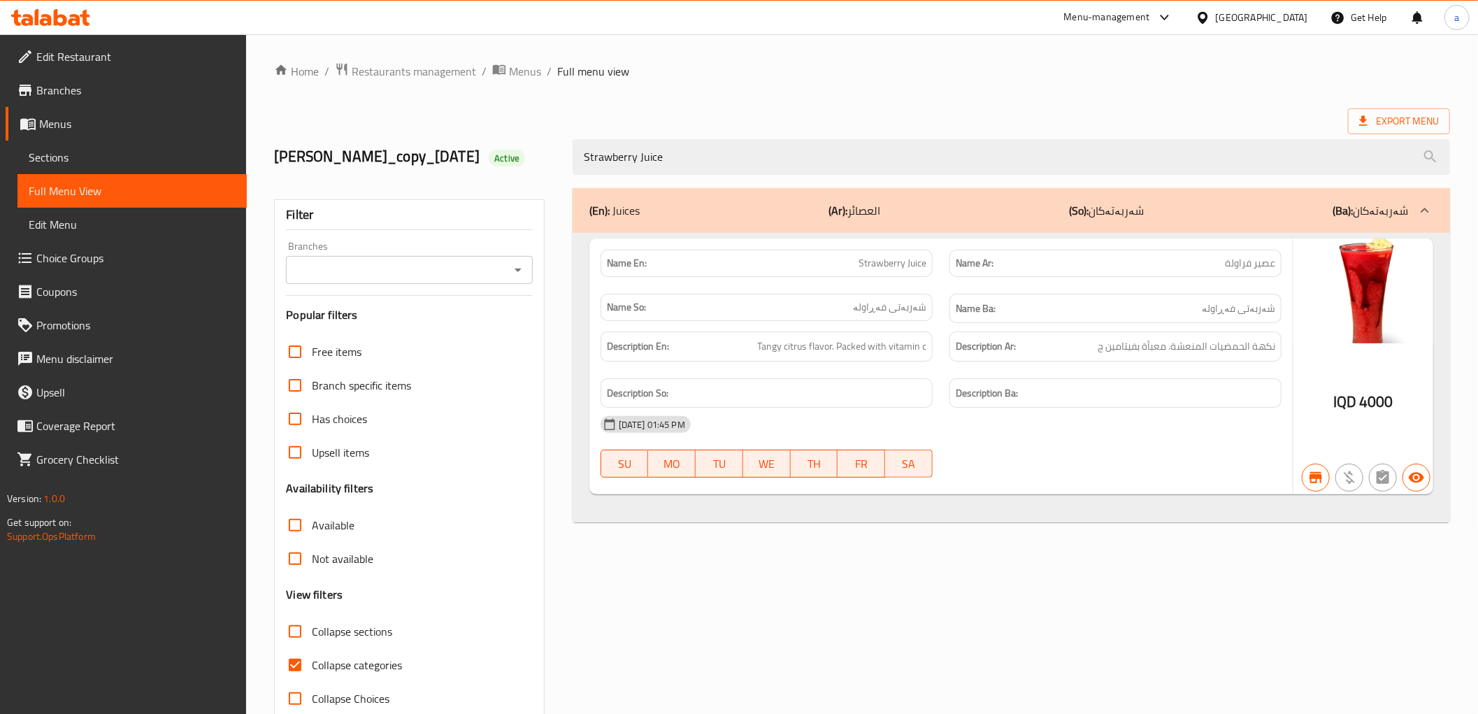
type input "Strawberry Juice"
click at [72, 15] on icon at bounding box center [75, 20] width 12 height 12
